Goal: Task Accomplishment & Management: Manage account settings

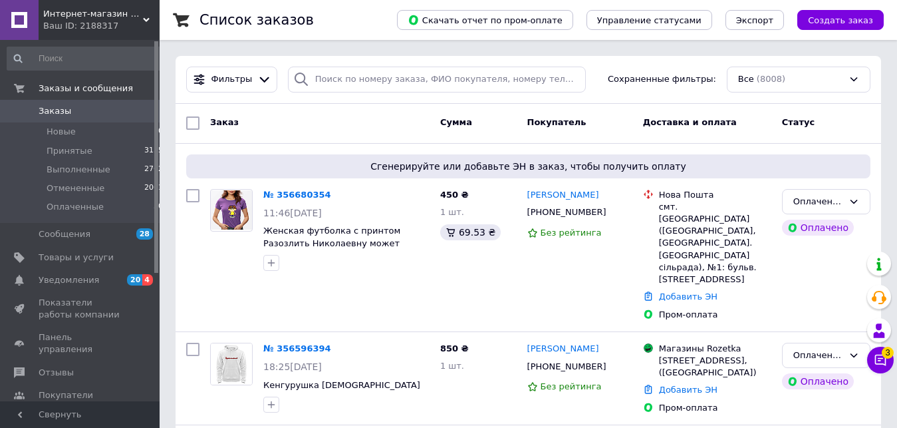
click at [879, 358] on icon at bounding box center [880, 359] width 11 height 11
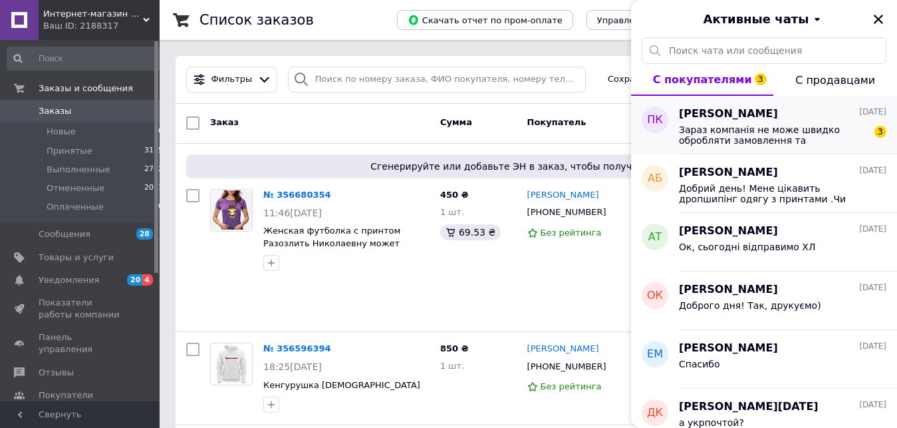
click at [792, 126] on span "Зараз компанія не може швидко обробляти замовлення та повідомлення, оскільки за…" at bounding box center [773, 134] width 189 height 21
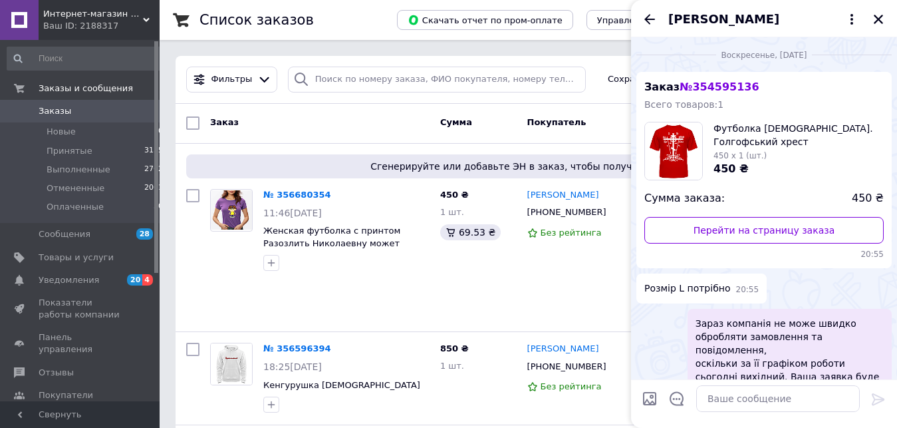
scroll to position [640, 0]
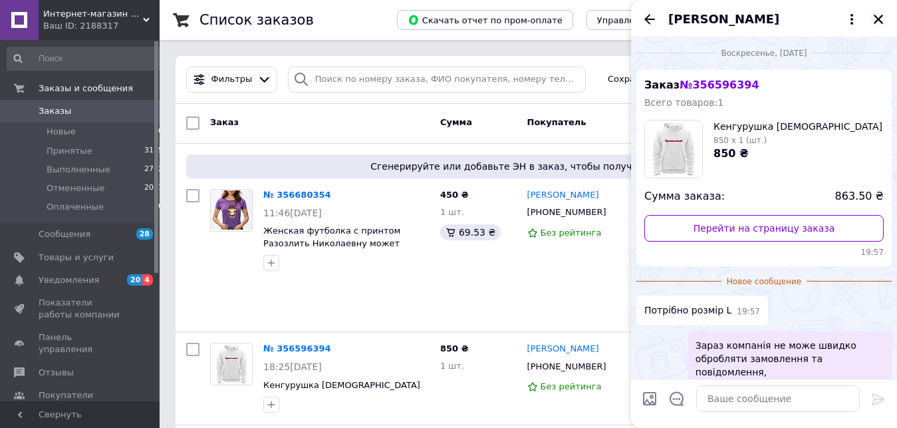
click at [884, 17] on icon "Закрыть" at bounding box center [879, 19] width 12 height 12
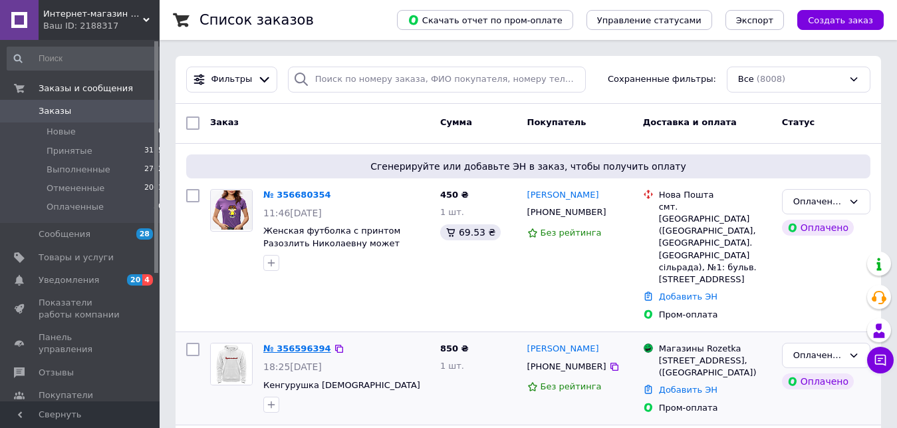
click at [305, 343] on link "№ 356596394" at bounding box center [297, 348] width 68 height 10
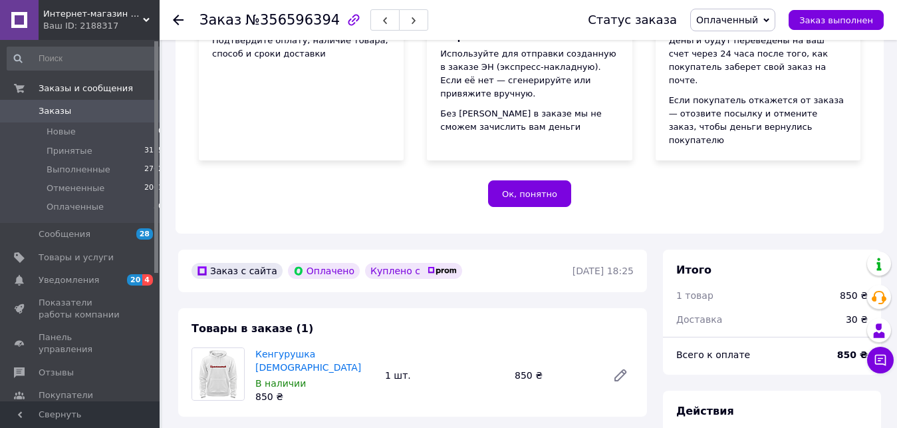
scroll to position [339, 0]
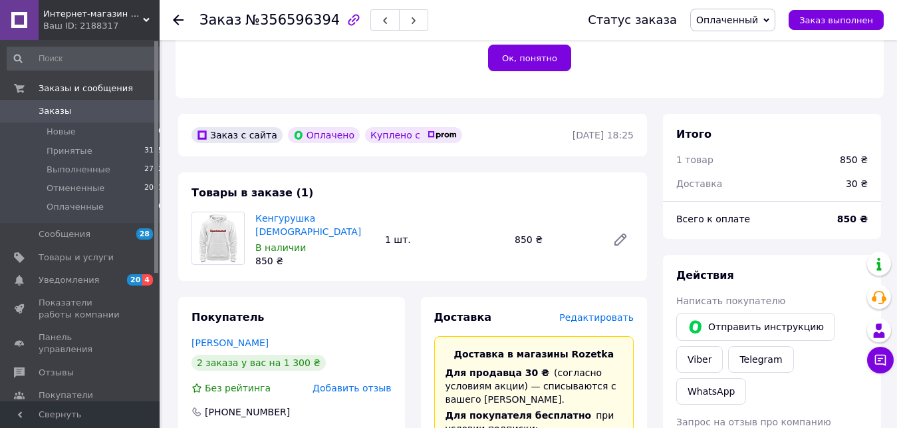
click at [335, 211] on span "Кенгурушка [DEMOGRAPHIC_DATA]" at bounding box center [314, 224] width 119 height 27
click at [335, 213] on link "Кенгурушка [DEMOGRAPHIC_DATA]" at bounding box center [308, 225] width 106 height 24
click at [685, 346] on link "Viber" at bounding box center [699, 359] width 47 height 27
click at [883, 366] on icon at bounding box center [880, 359] width 13 height 13
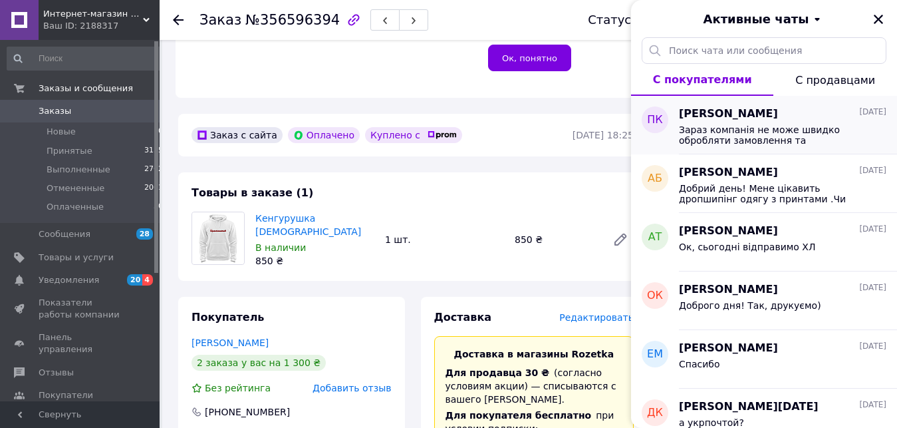
click at [754, 130] on span "Зараз компанія не може швидко обробляти замовлення та повідомлення, оскільки за…" at bounding box center [773, 134] width 189 height 21
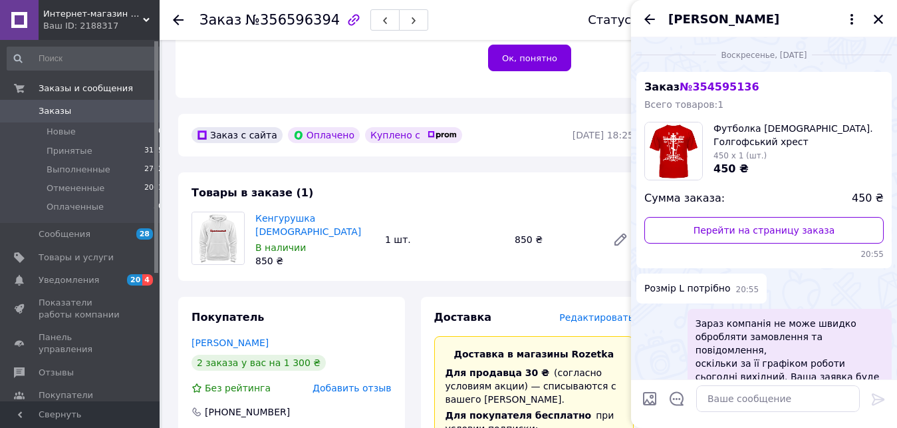
scroll to position [616, 0]
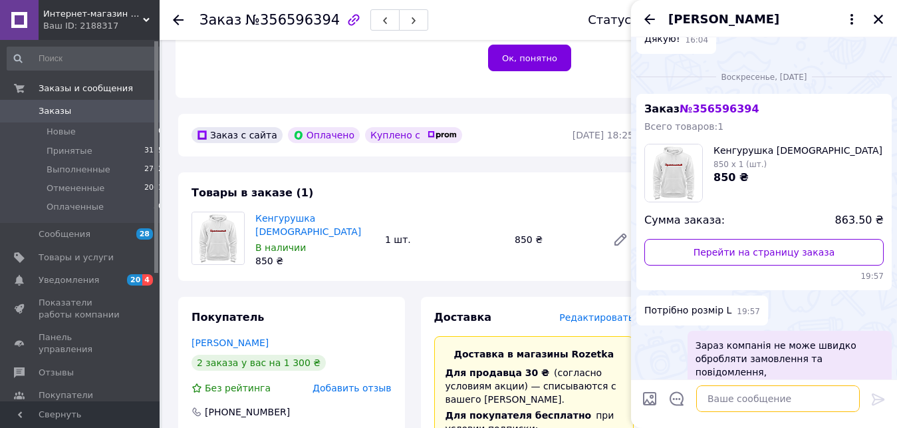
click at [725, 406] on textarea at bounding box center [778, 398] width 164 height 27
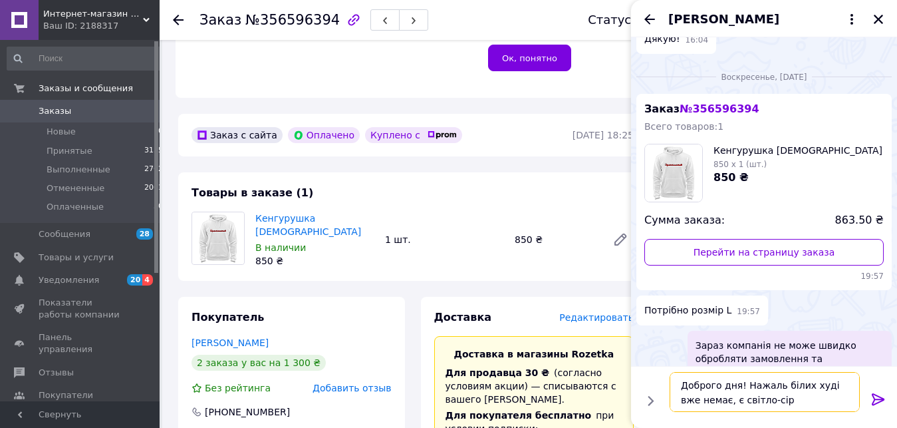
type textarea "Доброго дня! Нажаль білих худі вже немає, є світло-сірі"
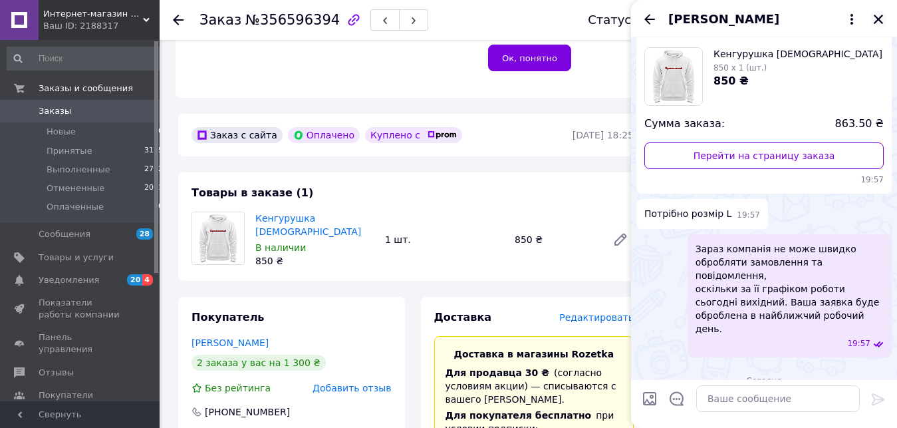
click at [878, 21] on icon "Закрыть" at bounding box center [878, 19] width 9 height 9
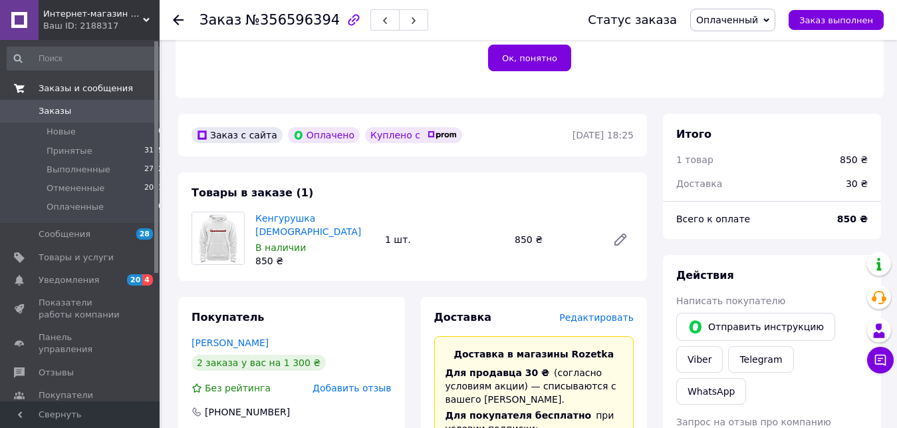
click at [64, 98] on link "Заказы и сообщения" at bounding box center [85, 88] width 171 height 23
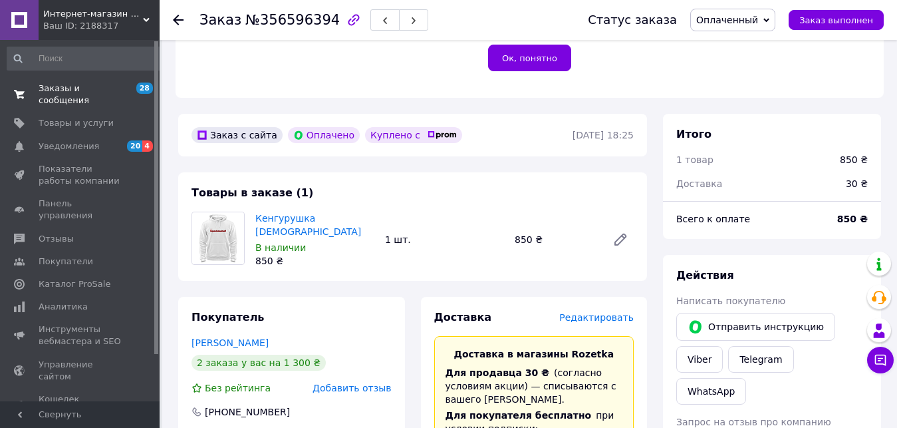
click at [122, 89] on span "Заказы и сообщения" at bounding box center [81, 94] width 84 height 24
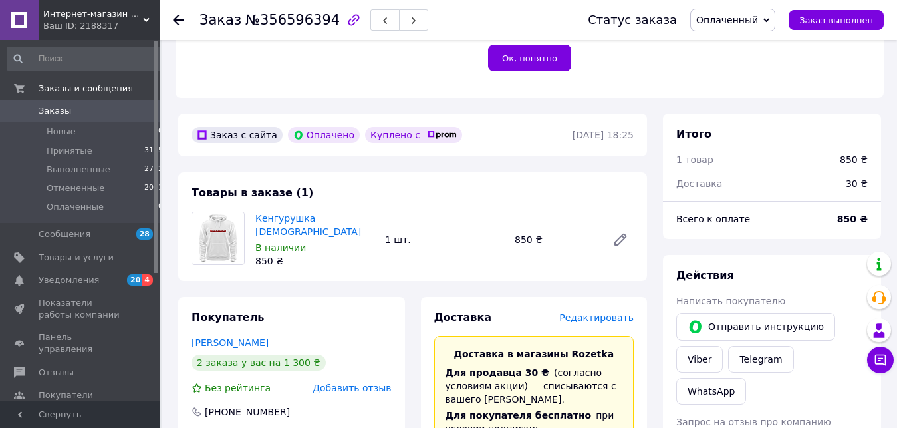
click at [130, 105] on link "Заказы 0" at bounding box center [85, 111] width 171 height 23
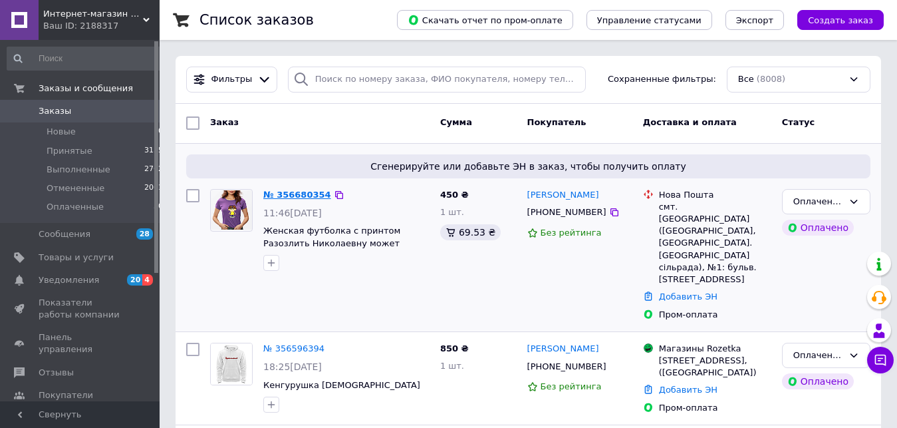
click at [293, 198] on link "№ 356680354" at bounding box center [297, 195] width 68 height 10
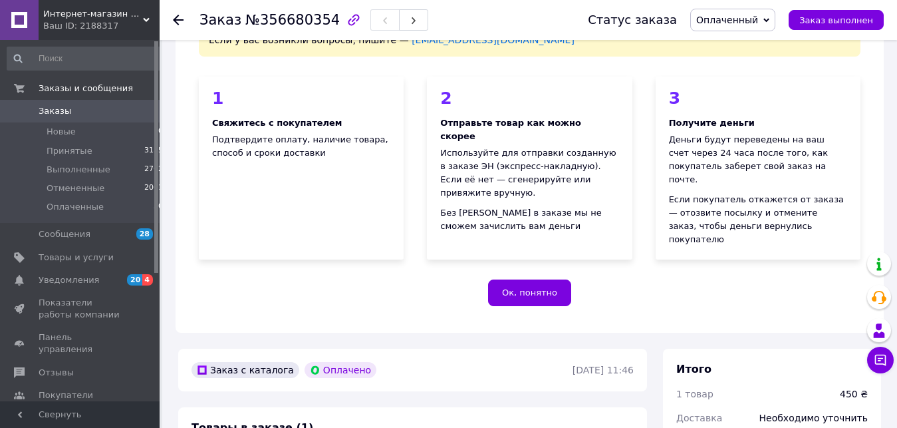
scroll to position [339, 0]
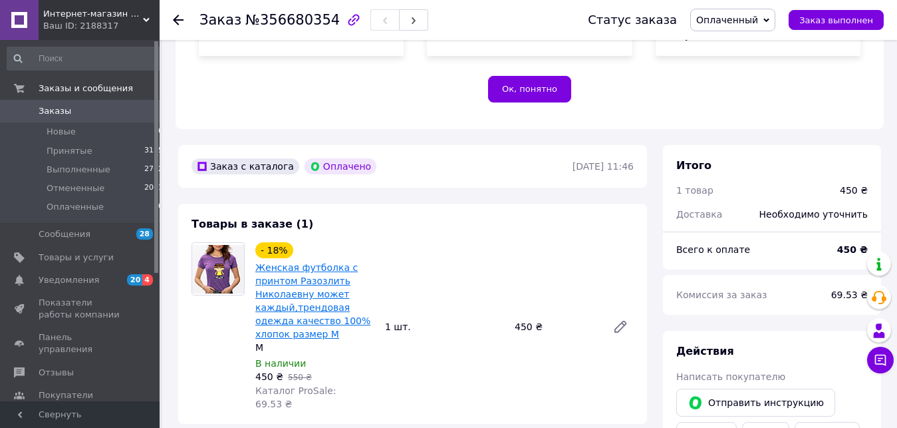
click at [265, 279] on link "Женская футболка с принтом Разозлить Николаевну может каждый,трендовая одежда к…" at bounding box center [312, 300] width 115 height 77
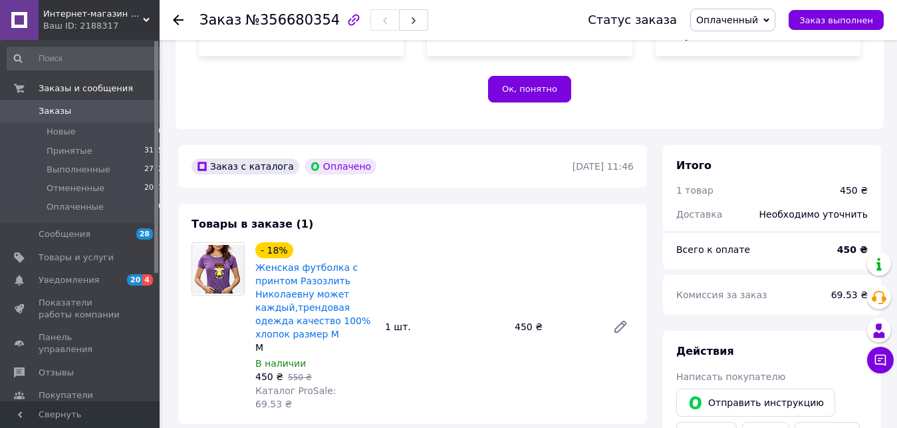
scroll to position [407, 0]
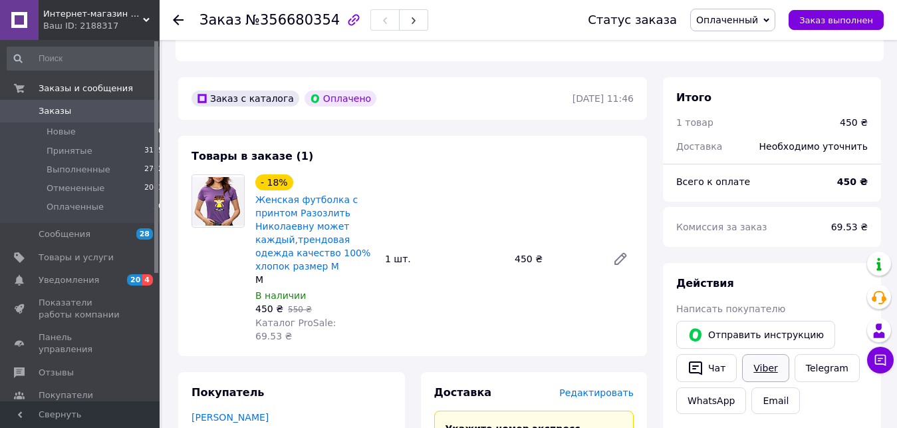
click at [762, 354] on link "Viber" at bounding box center [765, 368] width 47 height 28
click at [124, 114] on span "0" at bounding box center [141, 111] width 37 height 12
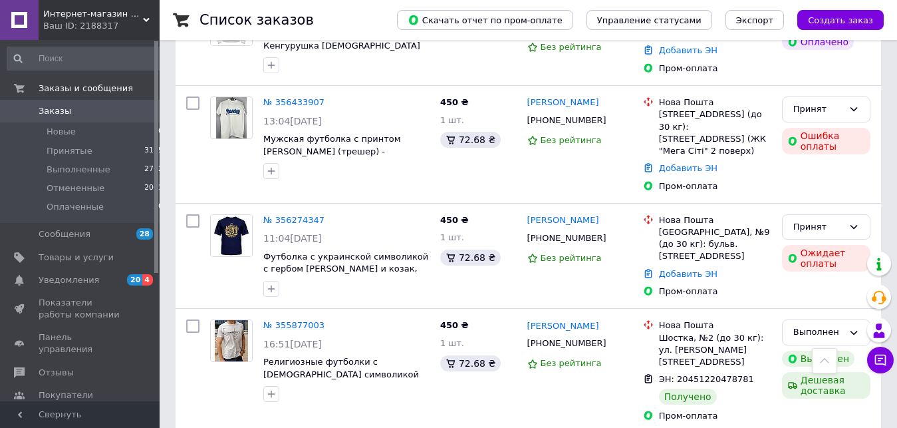
scroll to position [271, 0]
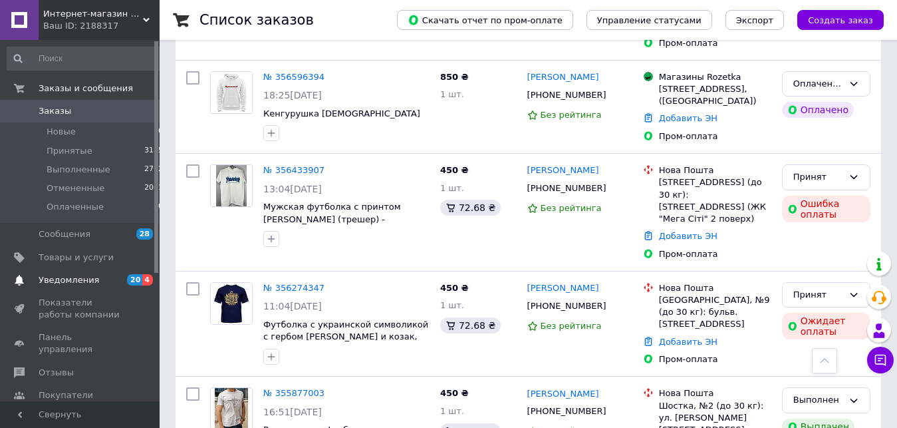
click at [76, 284] on span "Уведомления" at bounding box center [69, 280] width 61 height 12
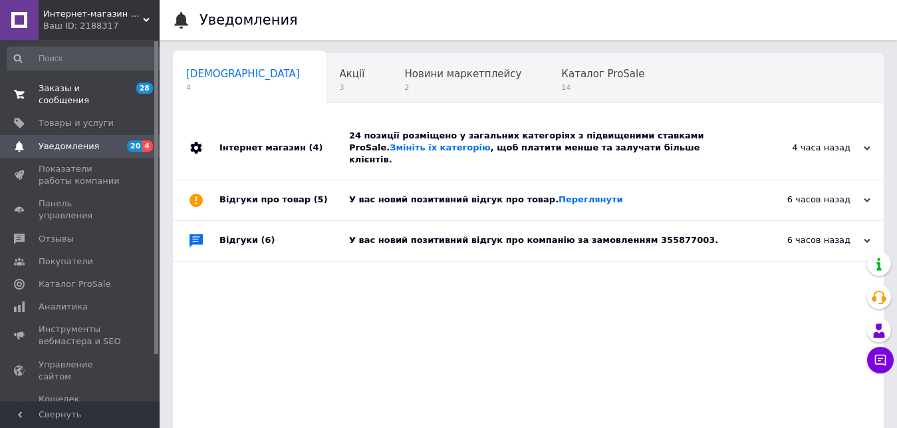
click at [101, 88] on span "Заказы и сообщения" at bounding box center [81, 94] width 84 height 24
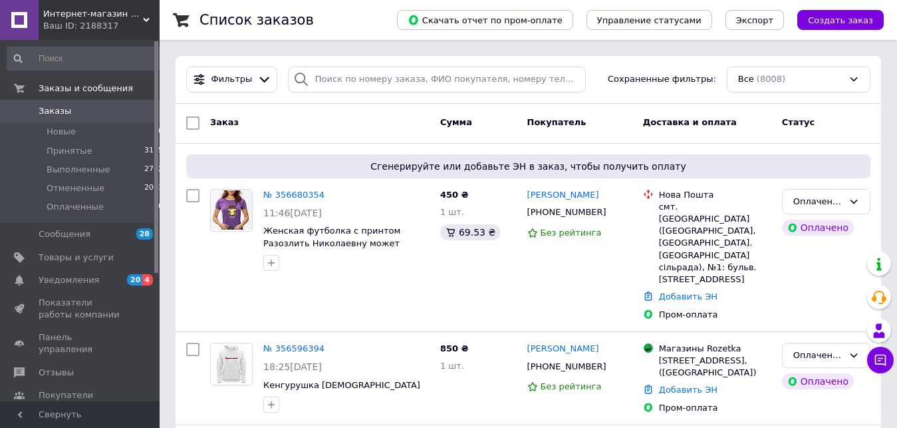
click at [104, 116] on span "Заказы" at bounding box center [81, 111] width 84 height 12
